Goal: Transaction & Acquisition: Book appointment/travel/reservation

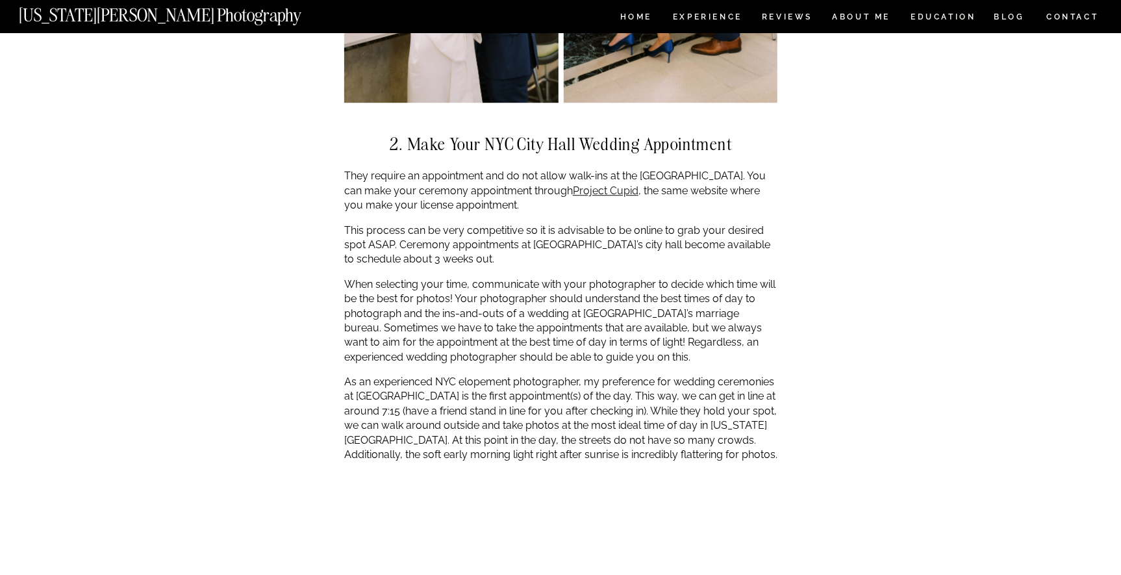
scroll to position [2058, 0]
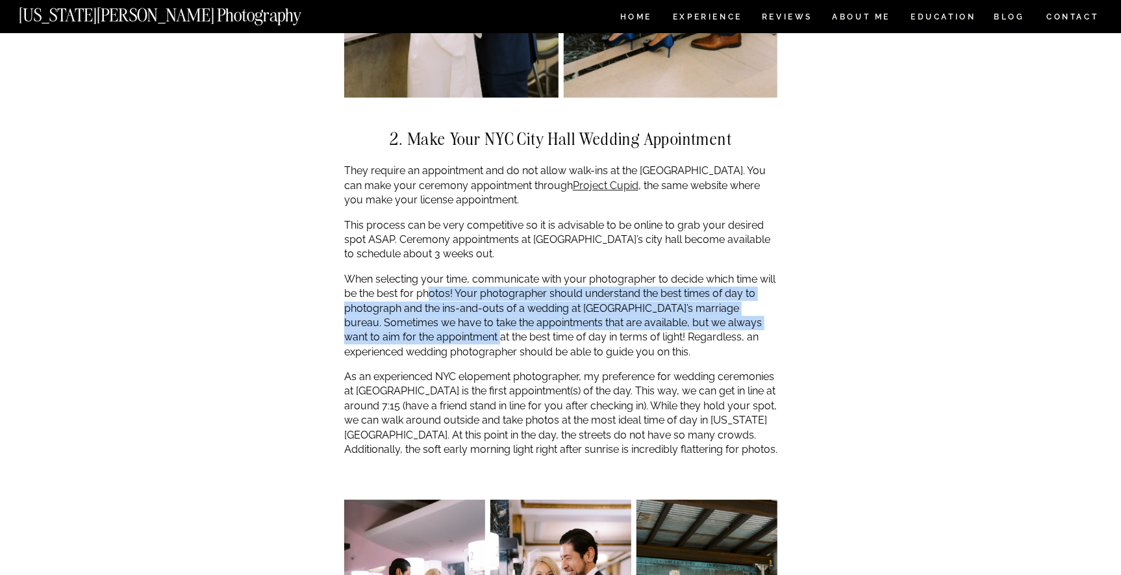
drag, startPoint x: 430, startPoint y: 299, endPoint x: 473, endPoint y: 336, distance: 57.1
click at [473, 336] on p "When selecting your time, communicate with your photographer to decide which ti…" at bounding box center [560, 315] width 433 height 87
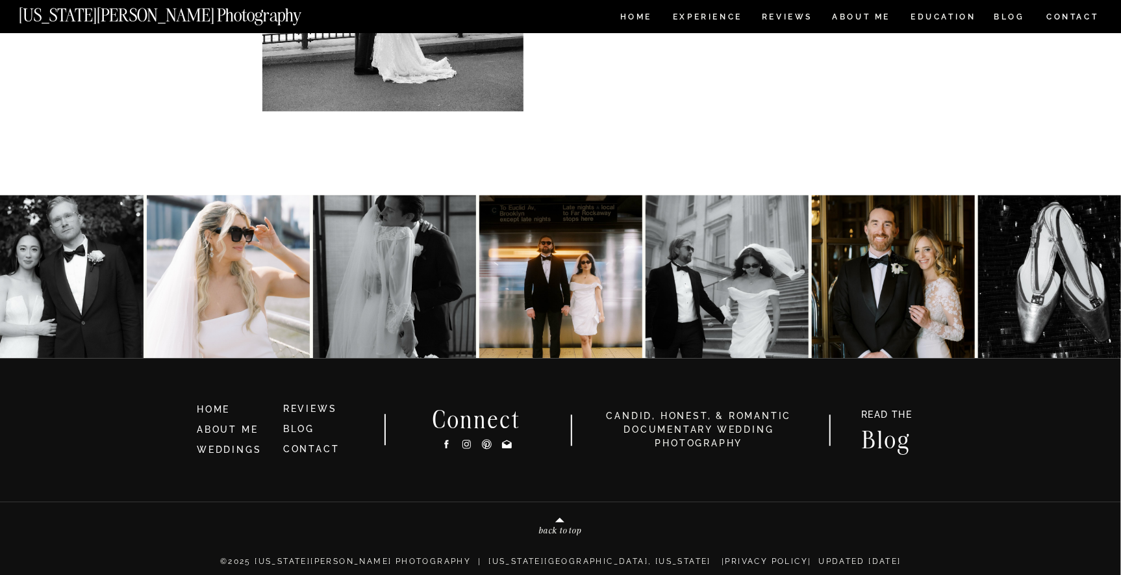
scroll to position [10105, 0]
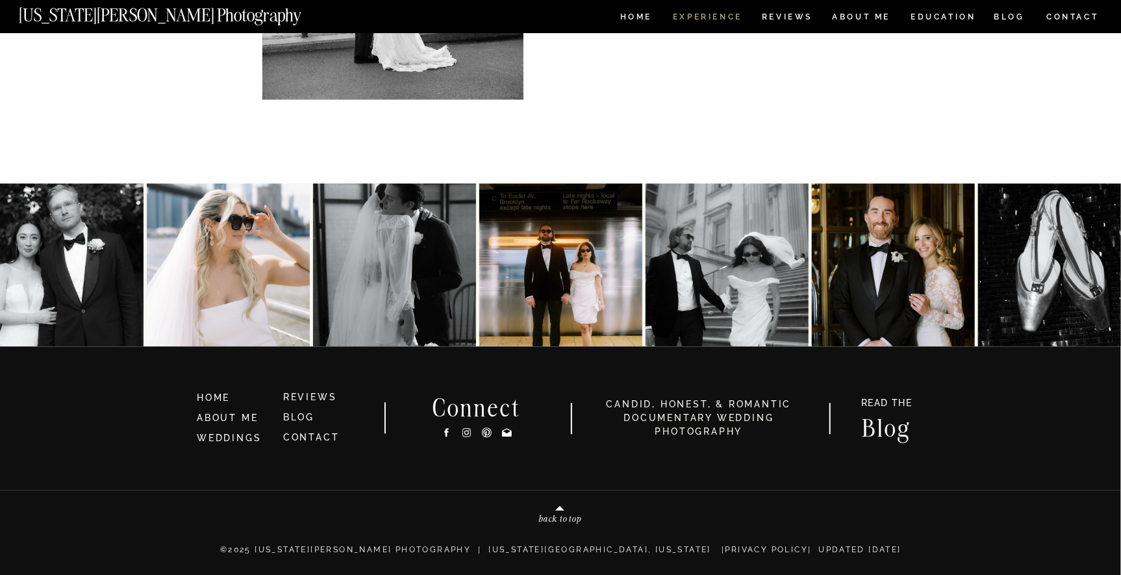
click at [696, 18] on nav "Experience" at bounding box center [707, 18] width 68 height 11
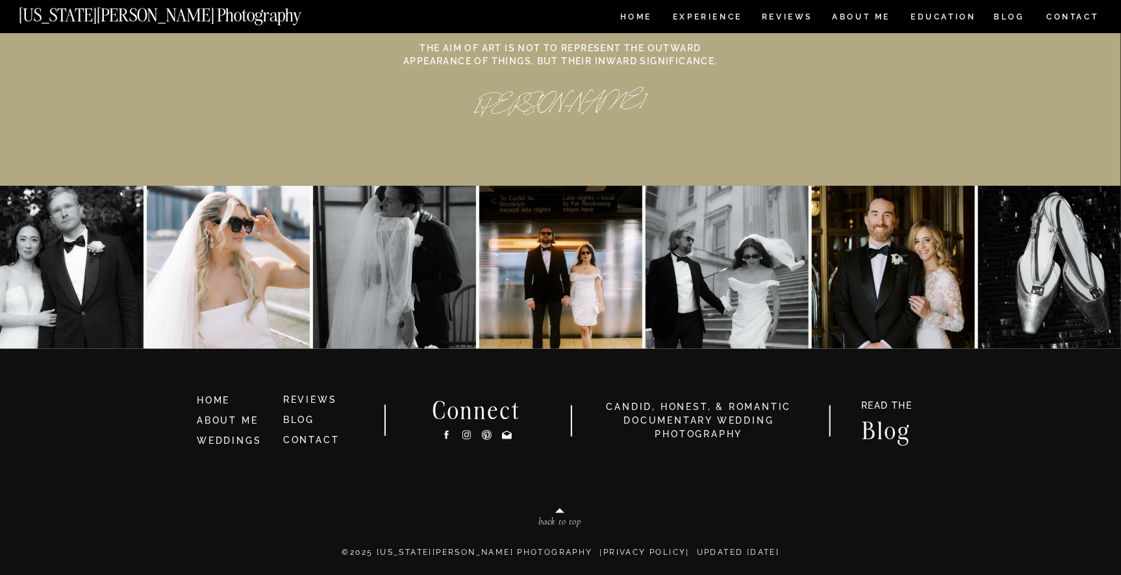
scroll to position [6008, 0]
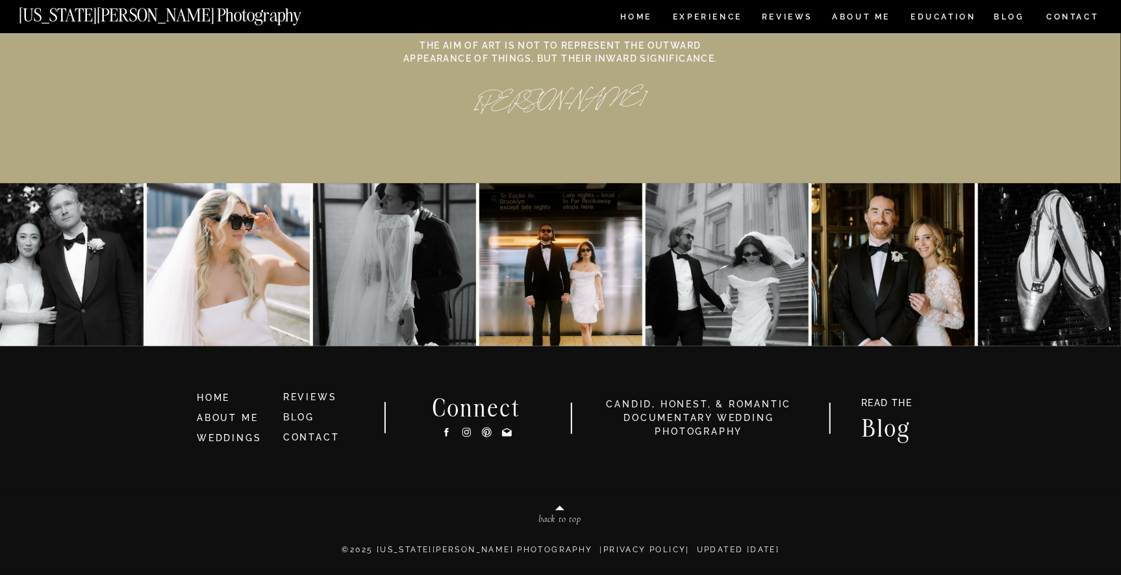
click at [244, 440] on link "WEDDINGS" at bounding box center [229, 438] width 64 height 10
